Goal: Find specific fact: Find specific fact

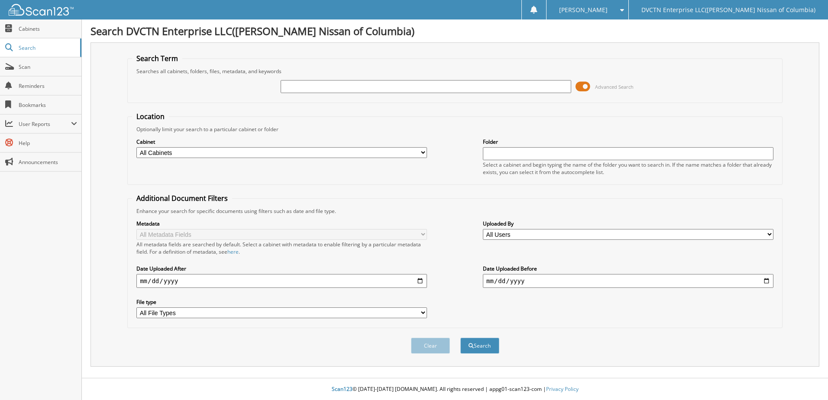
click at [584, 86] on span at bounding box center [582, 86] width 15 height 13
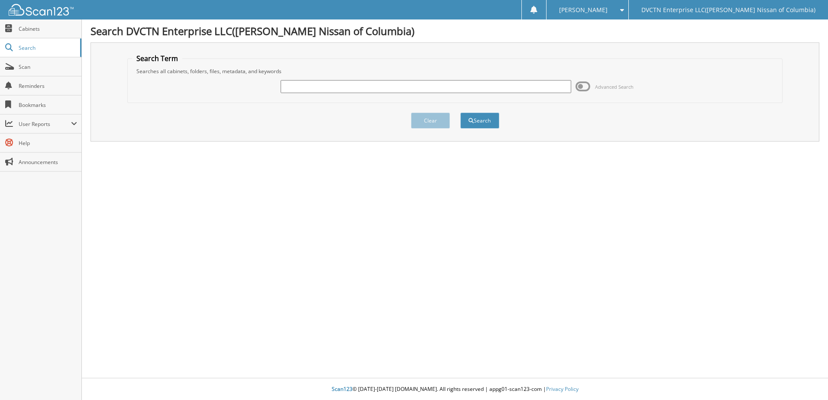
click at [296, 84] on input "text" at bounding box center [425, 86] width 290 height 13
type input "130857"
click at [476, 119] on button "Search" at bounding box center [479, 121] width 39 height 16
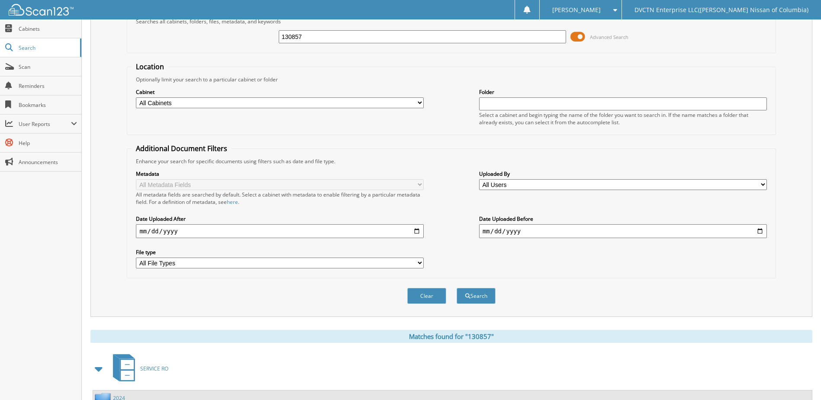
scroll to position [118, 0]
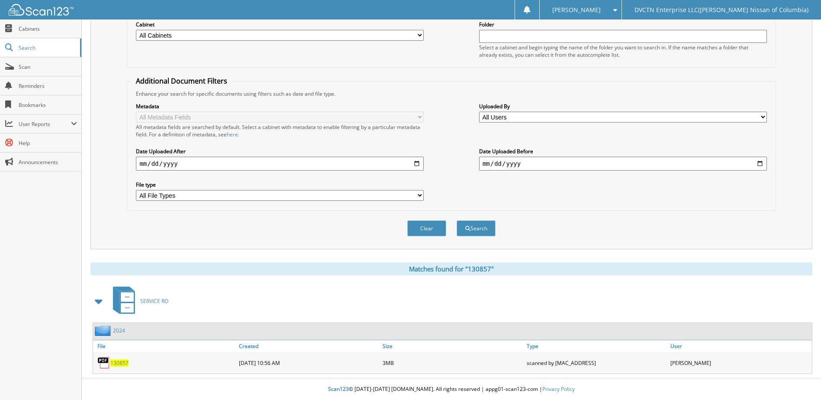
click at [101, 362] on img at bounding box center [103, 362] width 13 height 13
click at [117, 367] on div "130857" at bounding box center [165, 362] width 144 height 17
click at [118, 364] on span "130857" at bounding box center [119, 362] width 18 height 7
